Goal: Task Accomplishment & Management: Manage account settings

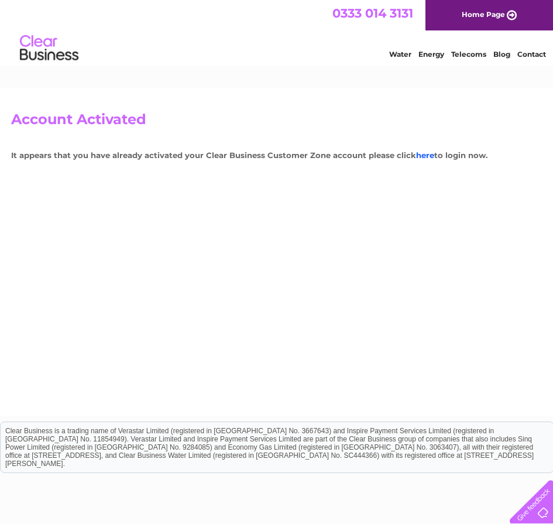
click at [423, 153] on link "here" at bounding box center [425, 154] width 18 height 9
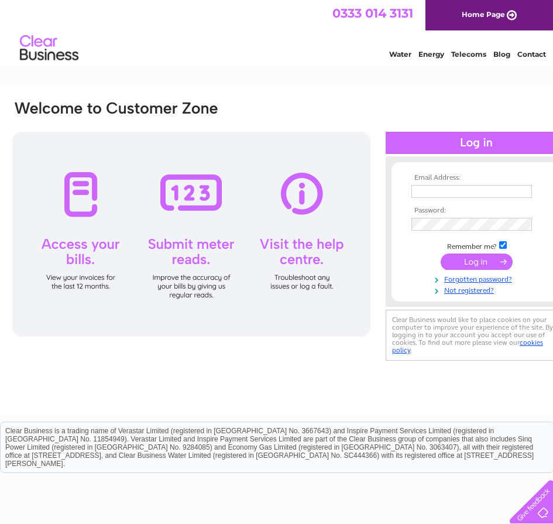
type input "stemsfloraldesign@hotmail.com"
click at [484, 264] on input "submit" at bounding box center [477, 261] width 72 height 16
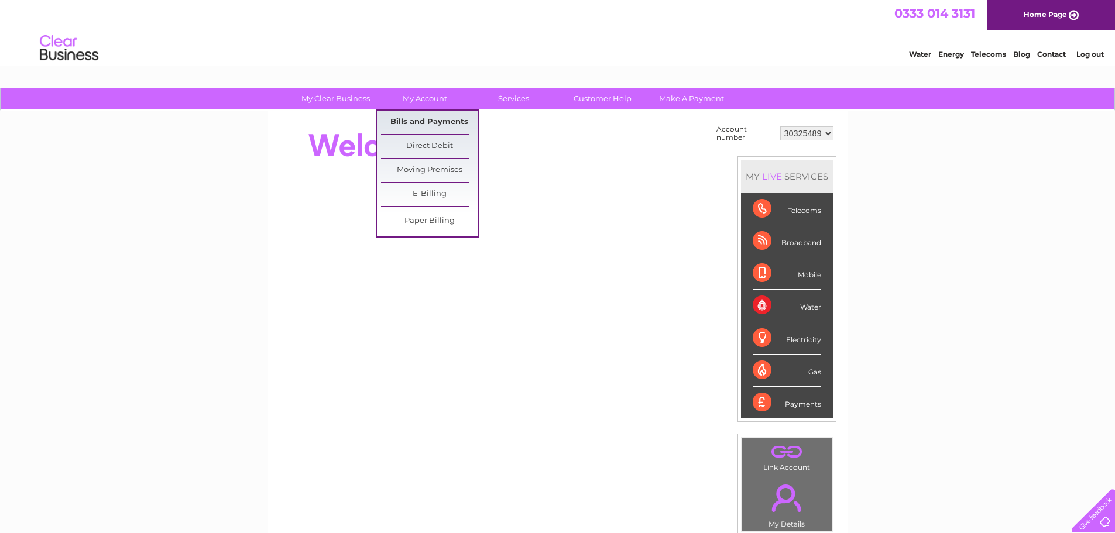
click at [434, 123] on link "Bills and Payments" at bounding box center [429, 122] width 97 height 23
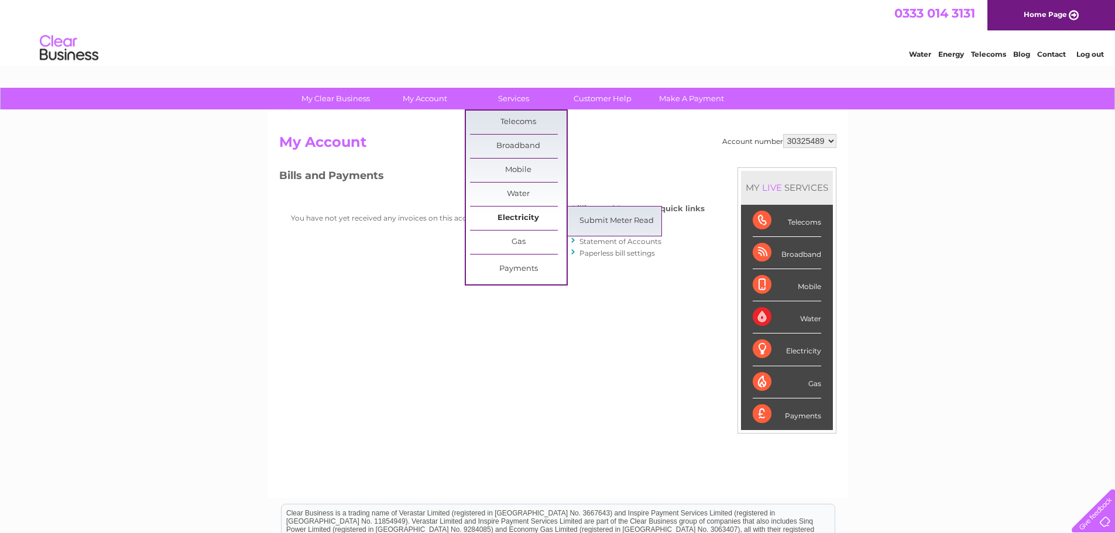
click at [521, 215] on link "Electricity" at bounding box center [518, 218] width 97 height 23
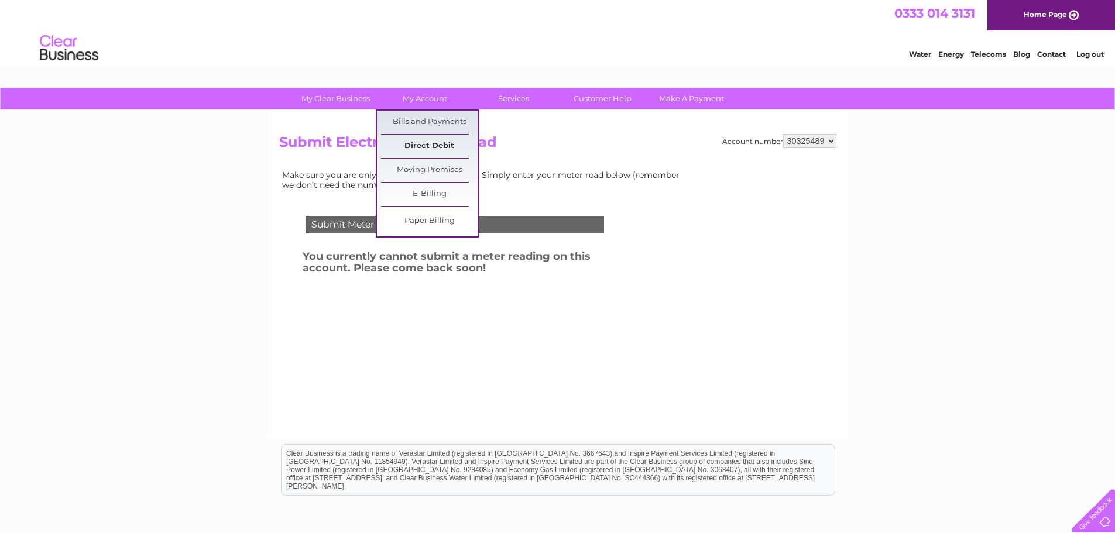
click at [434, 150] on link "Direct Debit" at bounding box center [429, 146] width 97 height 23
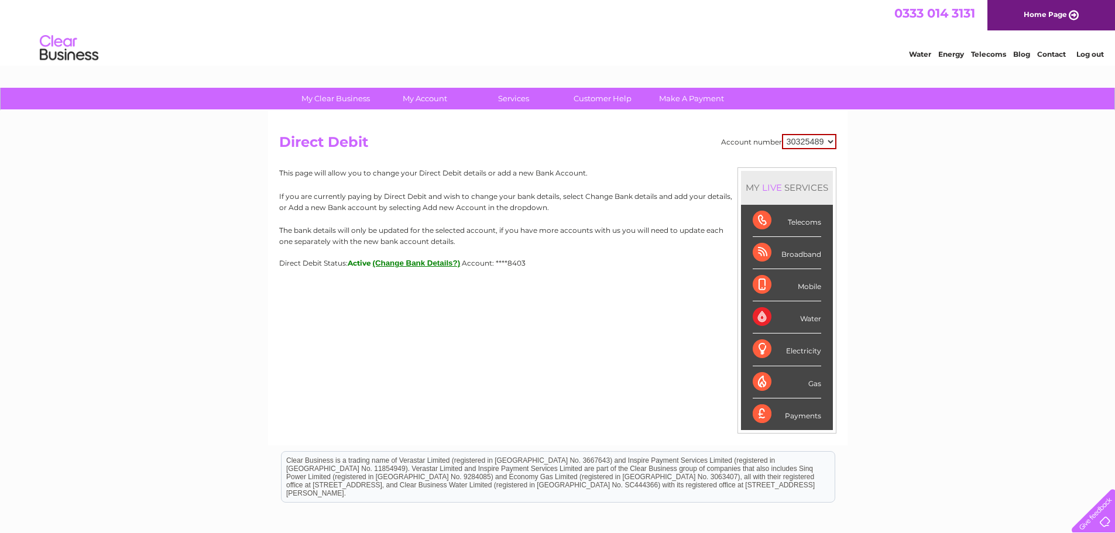
click at [1092, 52] on link "Log out" at bounding box center [1091, 54] width 28 height 9
